Goal: Browse casually

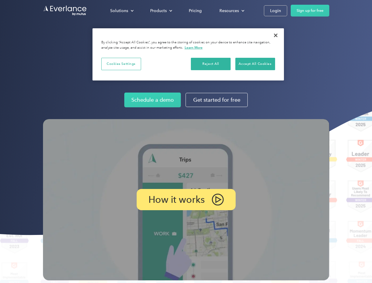
click at [186, 141] on img at bounding box center [186, 199] width 286 height 161
click at [122, 11] on div "Solutions" at bounding box center [119, 10] width 18 height 7
click at [161, 11] on div "Products" at bounding box center [158, 10] width 16 height 7
click at [231, 11] on div "Resources" at bounding box center [228, 10] width 19 height 7
click at [186, 199] on p "How it works" at bounding box center [176, 199] width 56 height 7
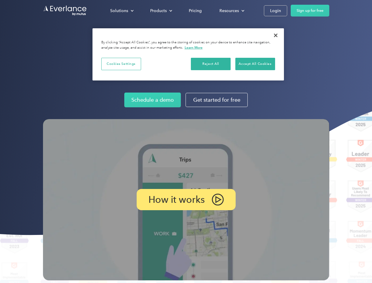
click at [121, 64] on button "Cookies Settings" at bounding box center [121, 64] width 40 height 12
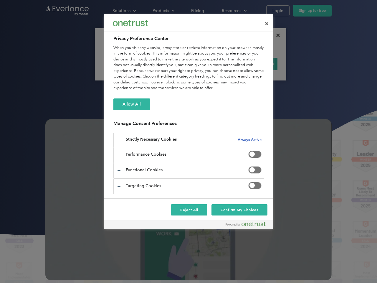
click at [211, 64] on div "When you visit any website, it may store or retrieve information on your browse…" at bounding box center [188, 68] width 151 height 46
click at [255, 64] on div "When you visit any website, it may store or retrieve information on your browse…" at bounding box center [188, 68] width 151 height 46
click at [276, 35] on div at bounding box center [188, 141] width 377 height 283
